Goal: Transaction & Acquisition: Obtain resource

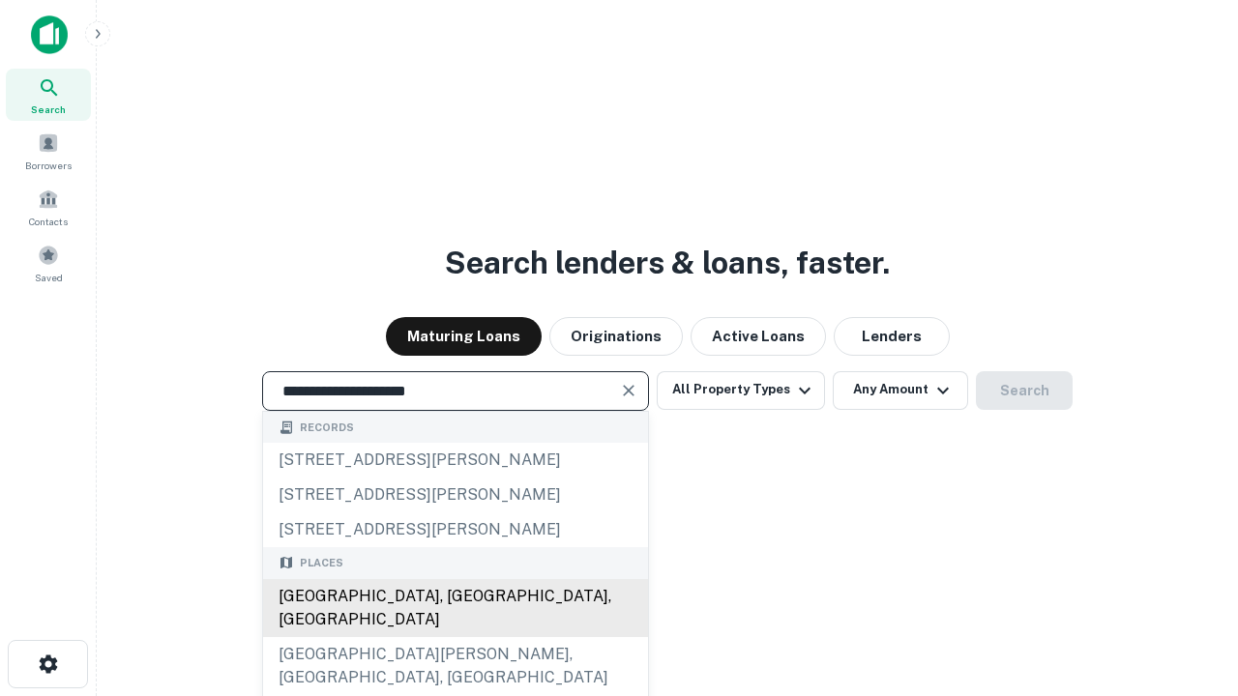
click at [454, 637] on div "[GEOGRAPHIC_DATA], [GEOGRAPHIC_DATA], [GEOGRAPHIC_DATA]" at bounding box center [455, 608] width 385 height 58
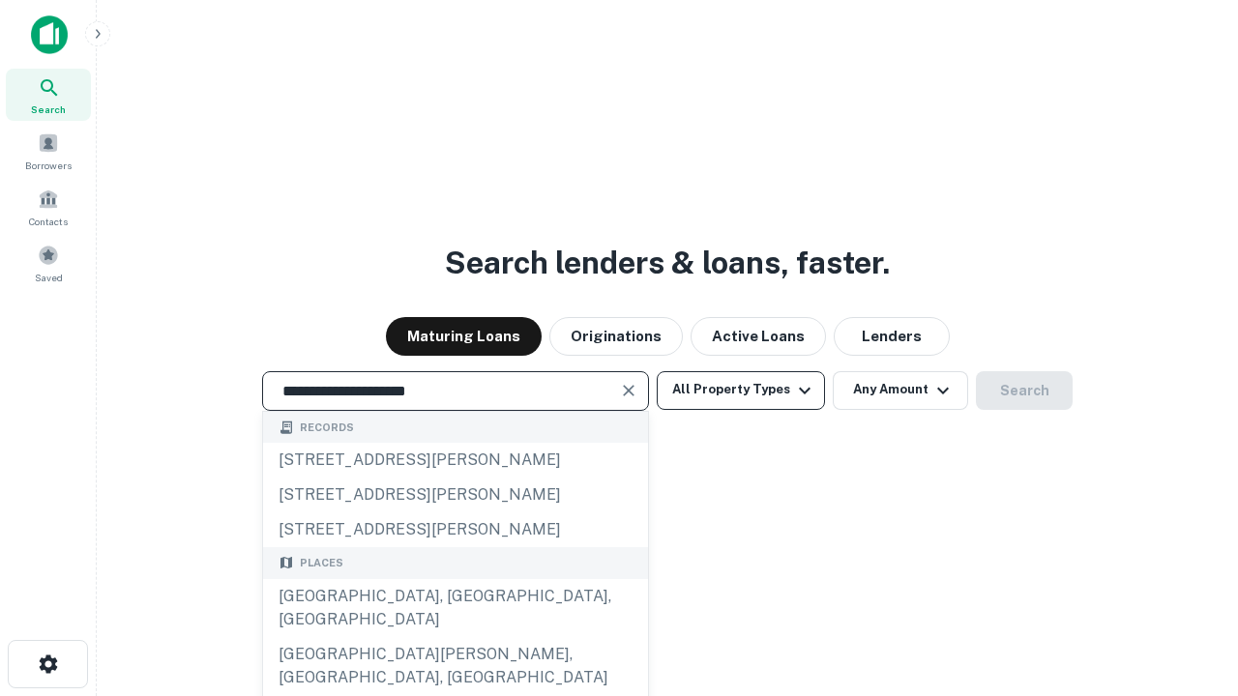
click at [741, 390] on button "All Property Types" at bounding box center [741, 390] width 168 height 39
type input "**********"
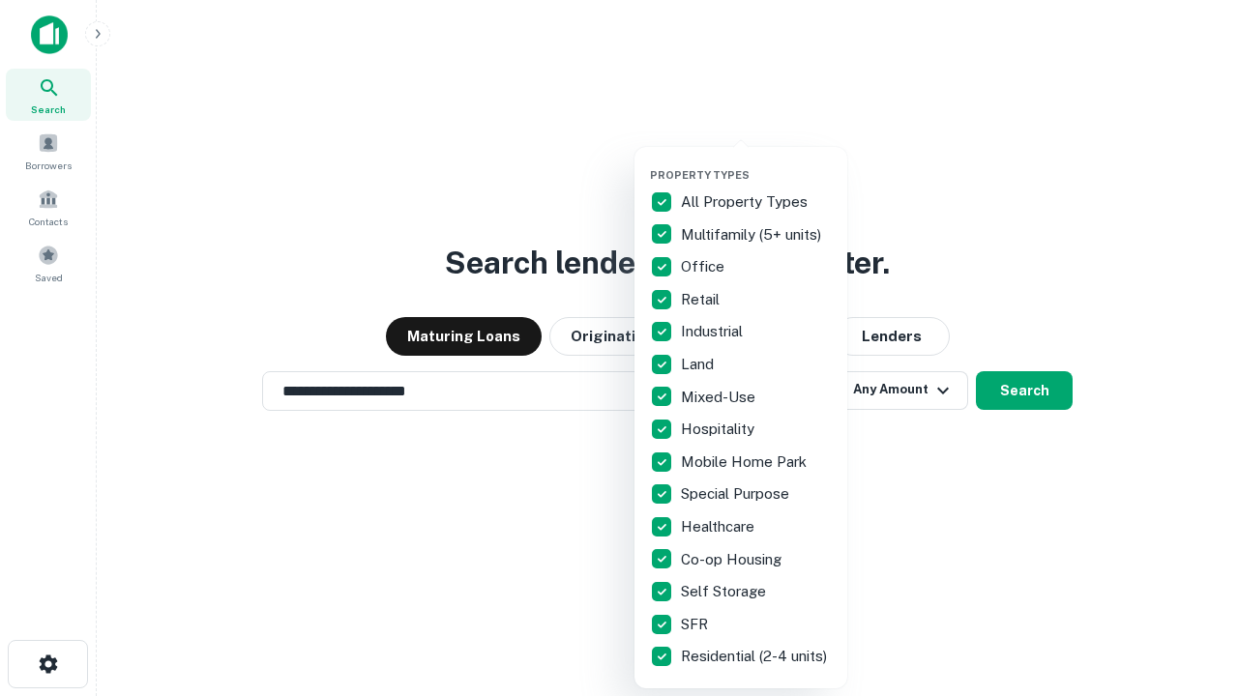
click at [756, 162] on button "button" at bounding box center [756, 162] width 213 height 1
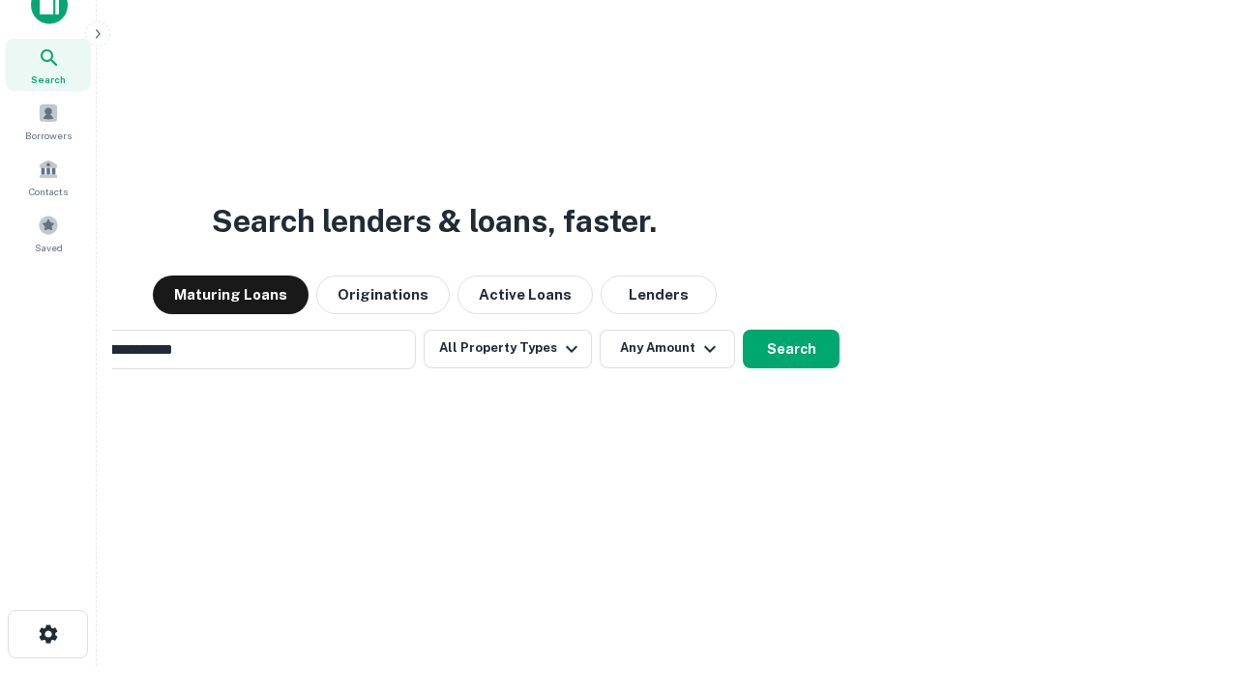
scroll to position [31, 0]
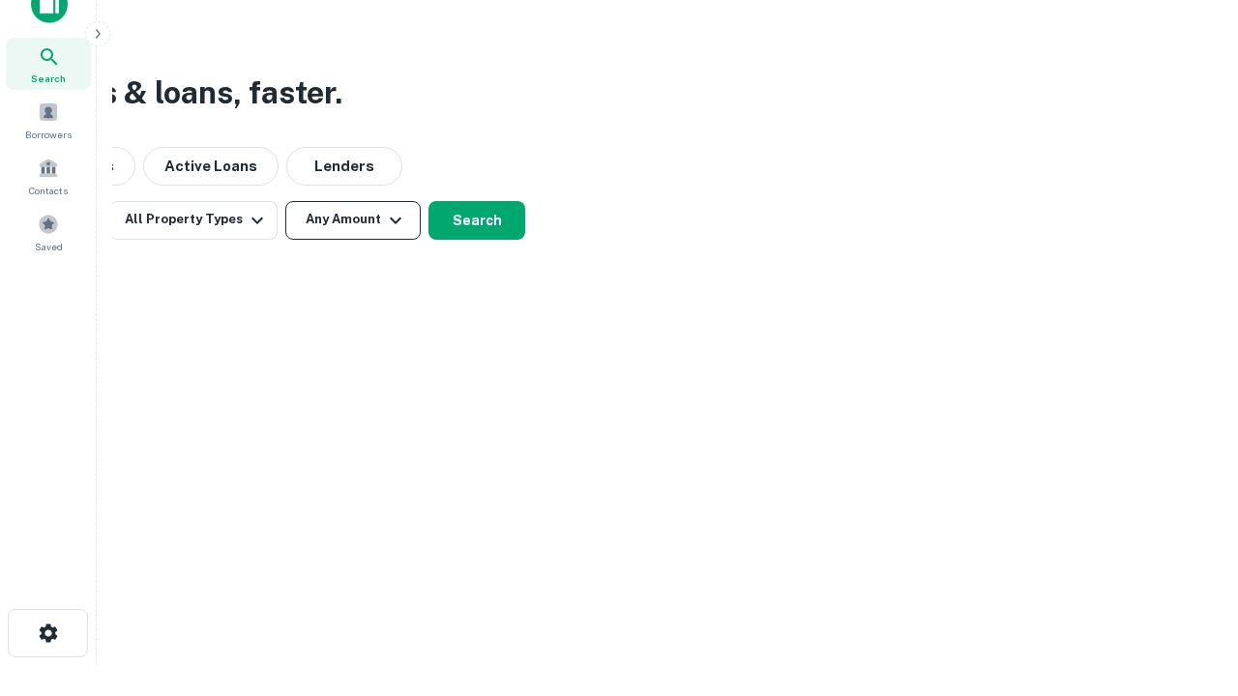
click at [353, 220] on button "Any Amount" at bounding box center [352, 220] width 135 height 39
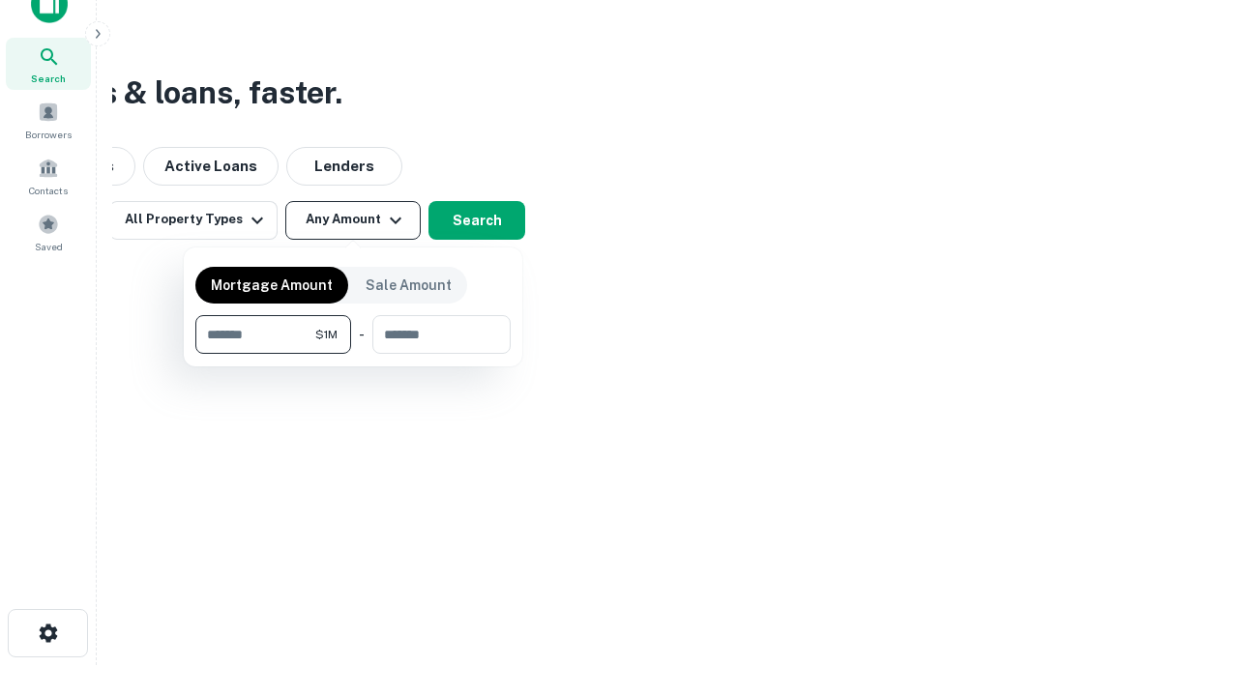
type input "*******"
click at [353, 354] on button "button" at bounding box center [352, 354] width 315 height 1
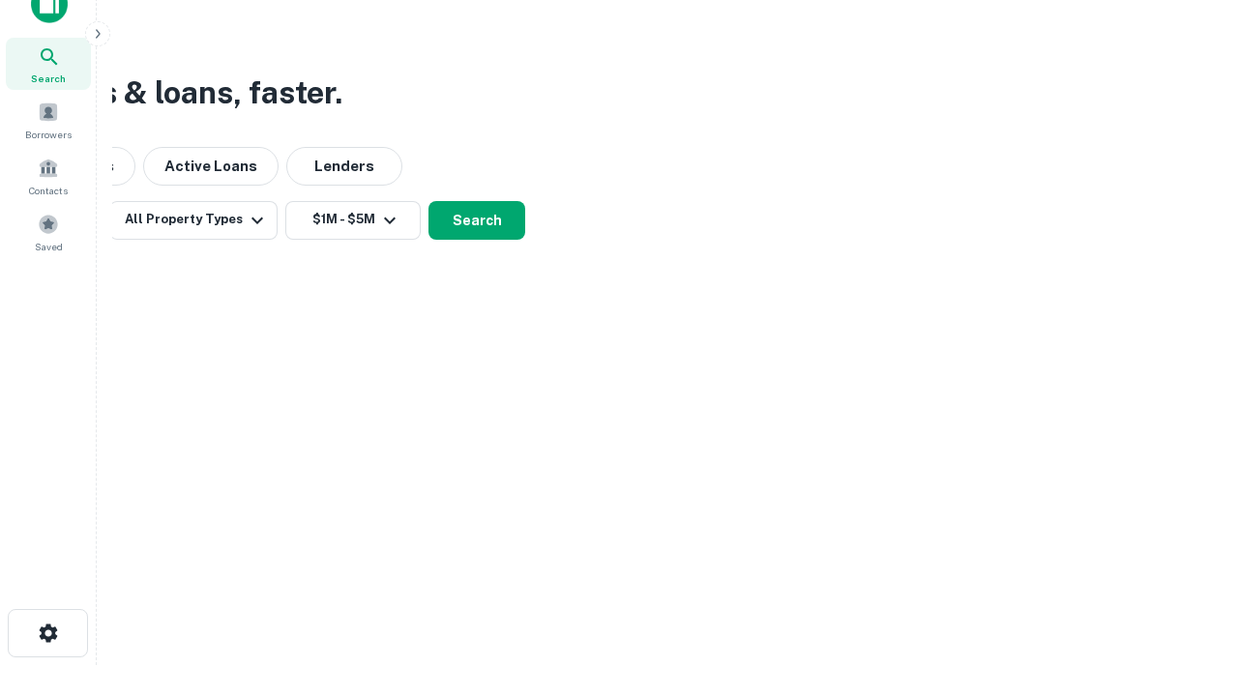
scroll to position [30, 0]
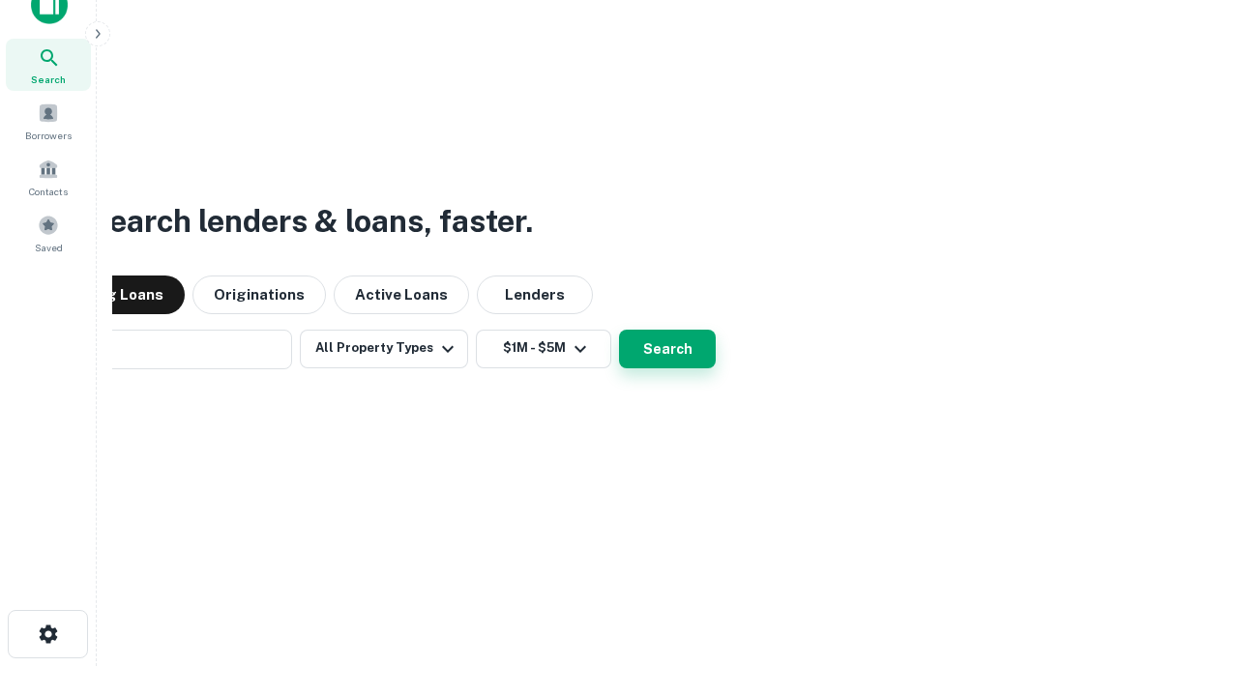
click at [619, 330] on button "Search" at bounding box center [667, 349] width 97 height 39
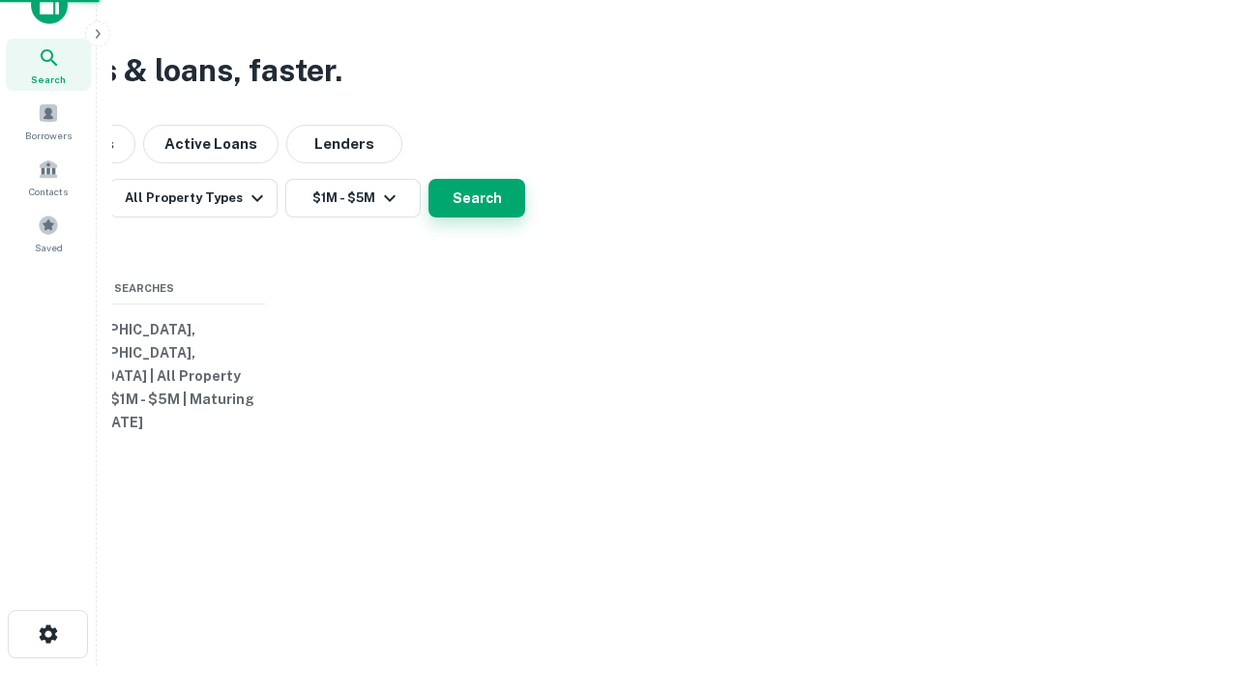
scroll to position [31, 0]
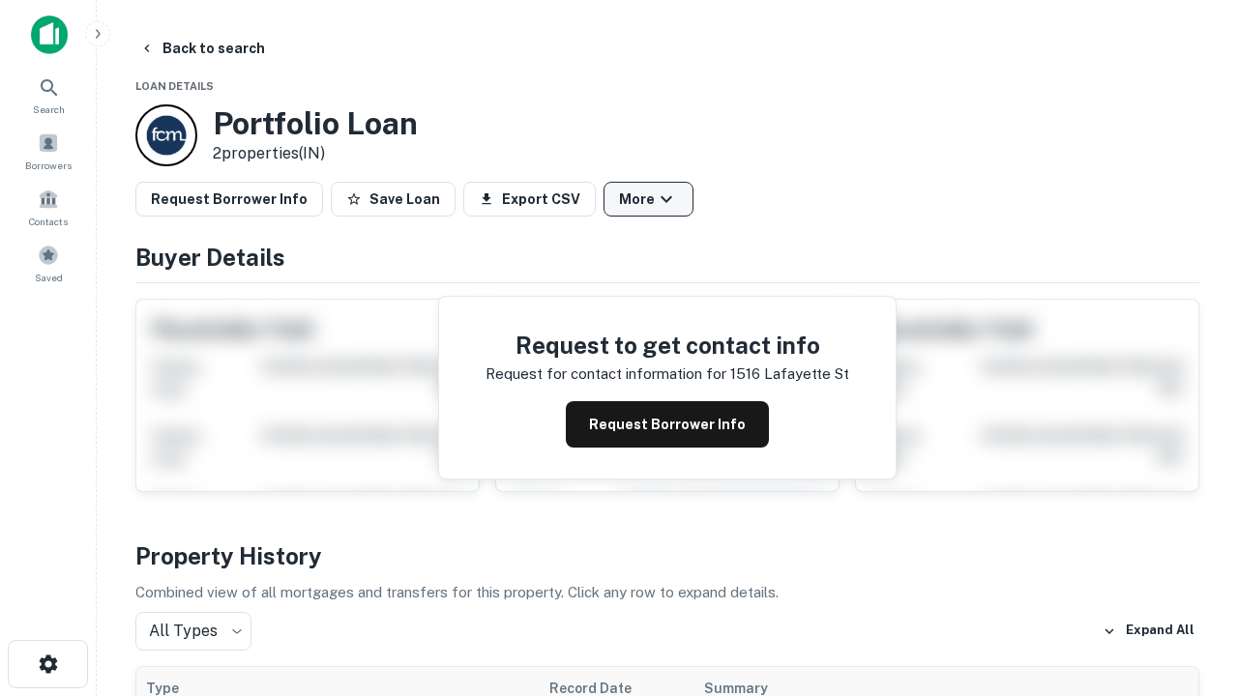
click at [648, 199] on button "More" at bounding box center [648, 199] width 90 height 35
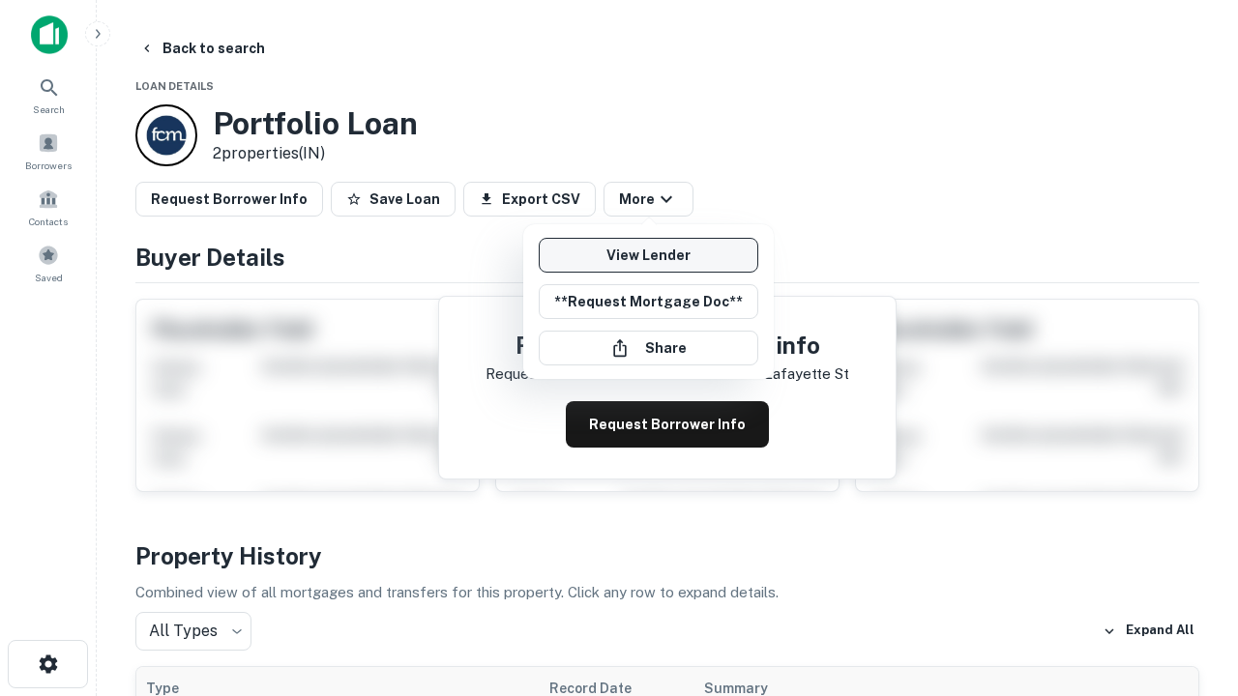
click at [648, 255] on link "View Lender" at bounding box center [649, 255] width 220 height 35
